Goal: Information Seeking & Learning: Learn about a topic

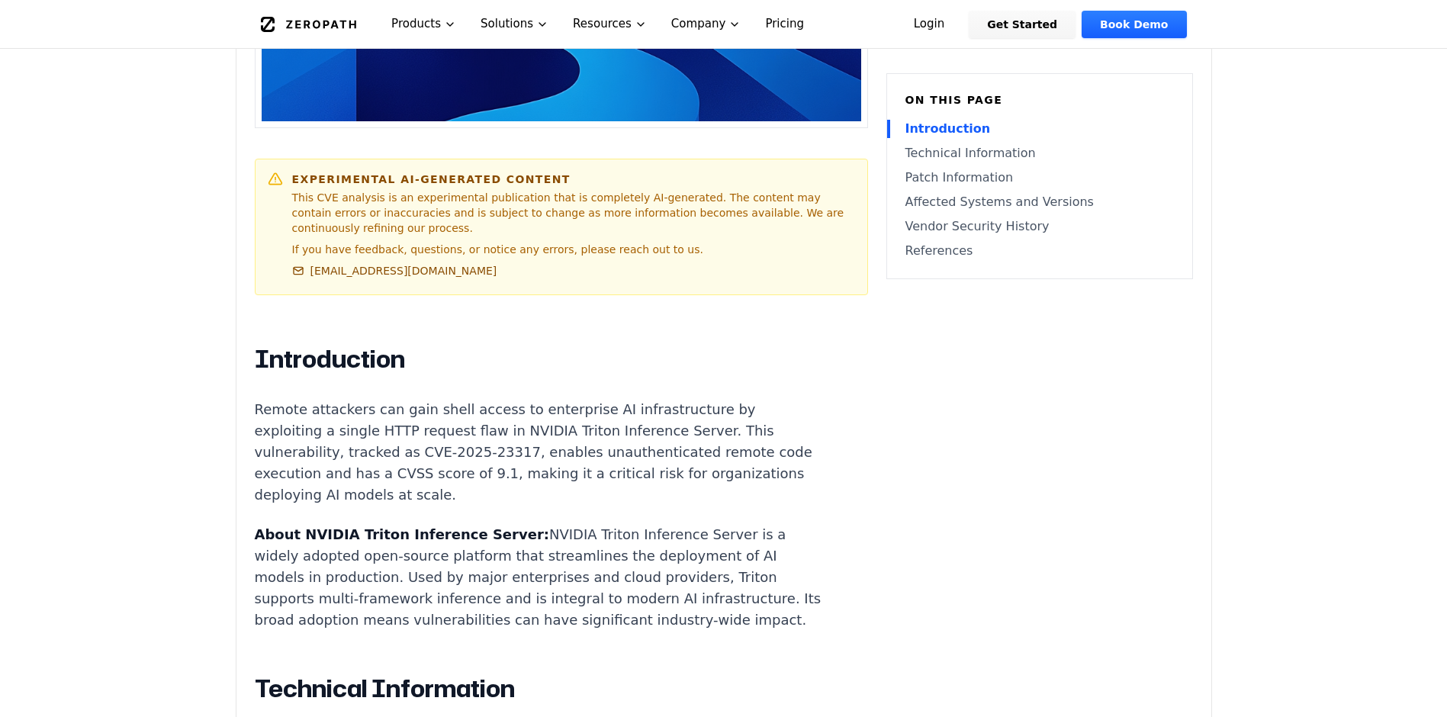
scroll to position [683, 0]
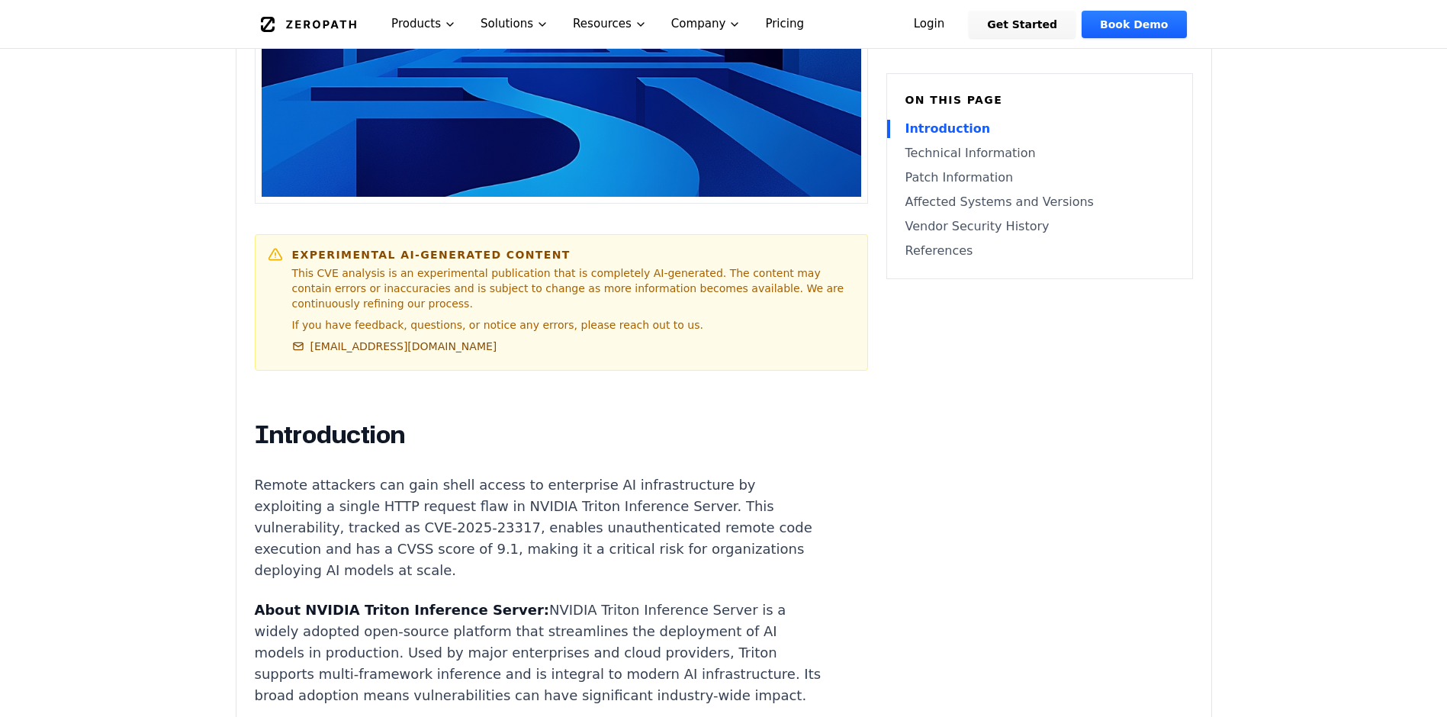
drag, startPoint x: 502, startPoint y: 527, endPoint x: 404, endPoint y: 527, distance: 97.6
click at [404, 527] on p "Remote attackers can gain shell access to enterprise AI infrastructure by explo…" at bounding box center [538, 527] width 567 height 107
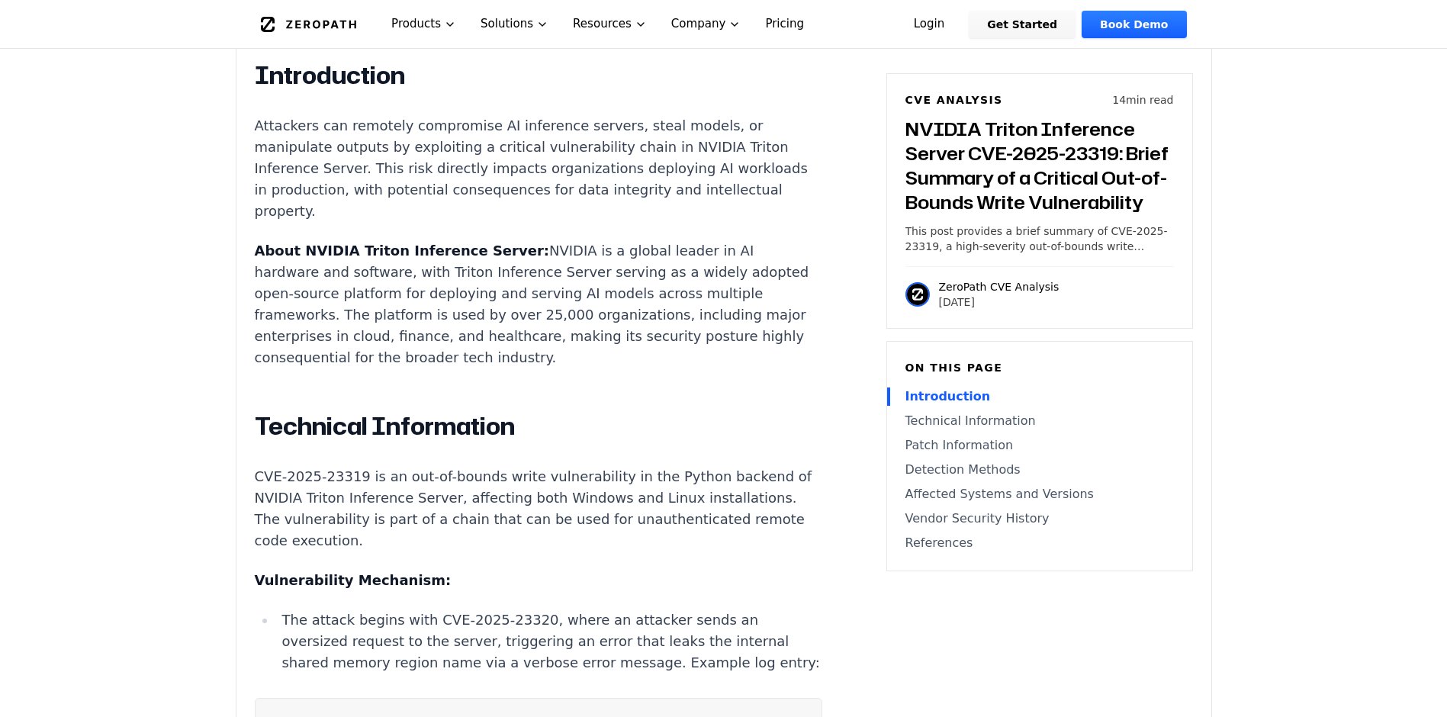
scroll to position [1067, 0]
drag, startPoint x: 461, startPoint y: 499, endPoint x: 327, endPoint y: 516, distance: 135.3
click at [327, 516] on p "CVE-2025-23319 is an out-of-bounds write vulnerability in the Python backend of…" at bounding box center [538, 507] width 567 height 85
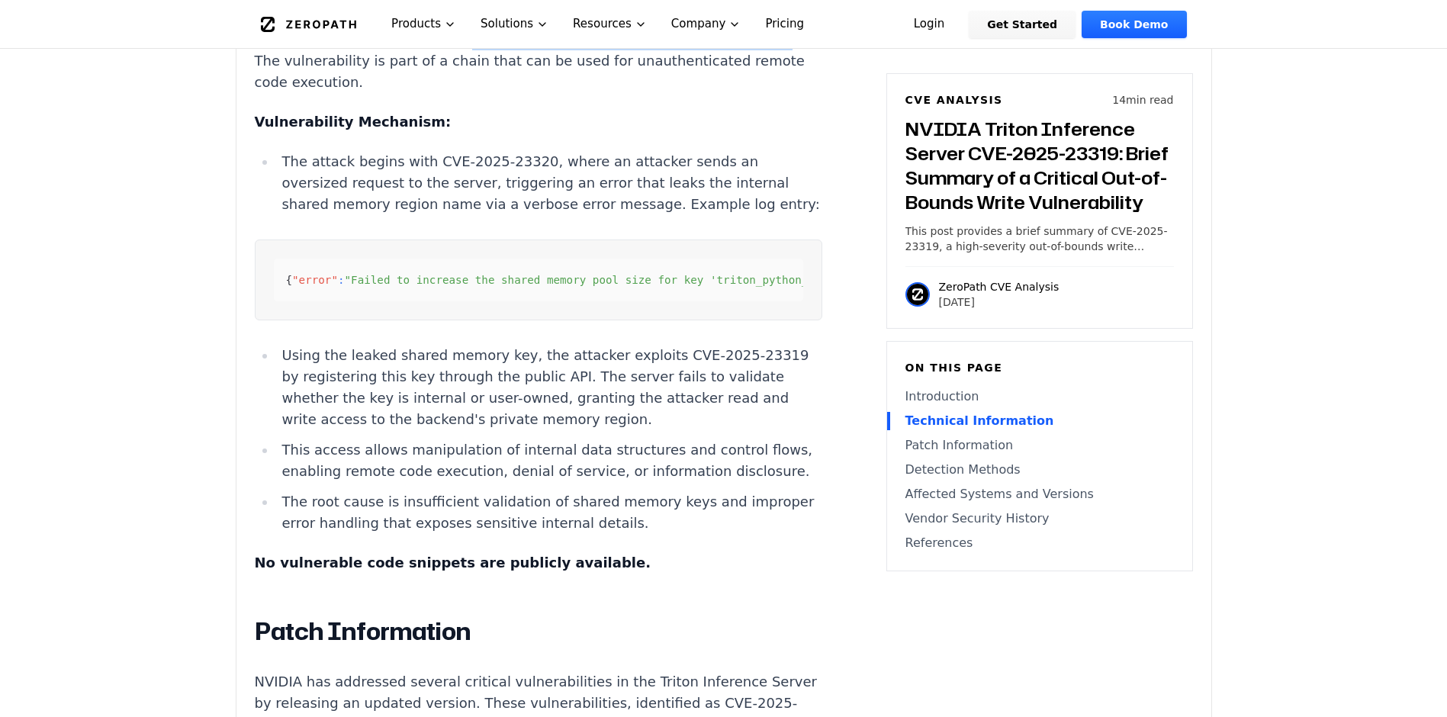
scroll to position [1829, 0]
